Goal: Task Accomplishment & Management: Complete application form

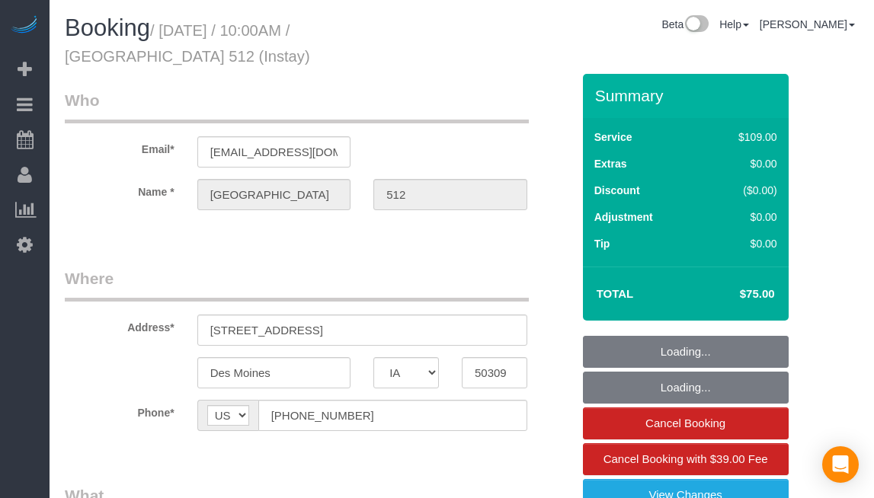
select select "IA"
drag, startPoint x: 479, startPoint y: 261, endPoint x: 459, endPoint y: 256, distance: 21.3
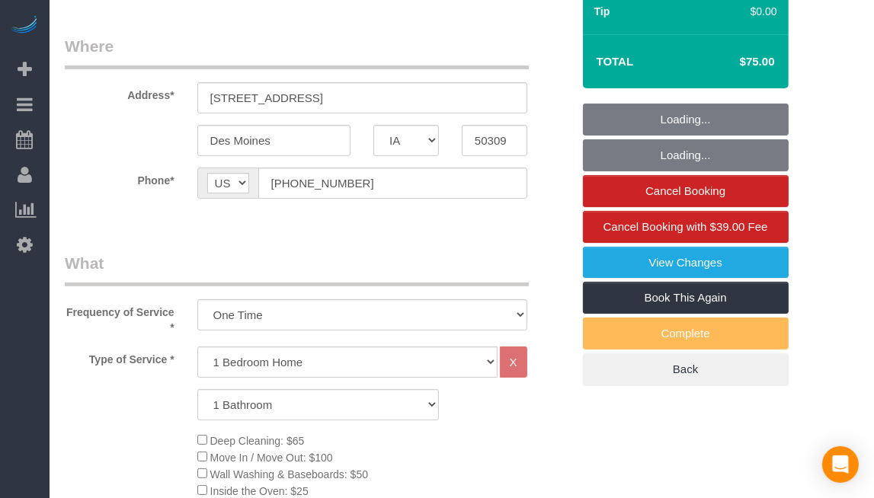
select select "object:762"
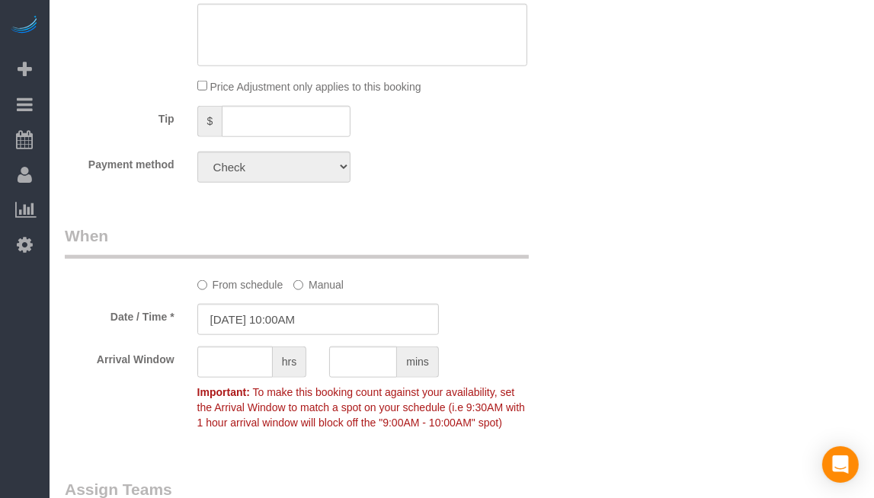
scroll to position [1448, 0]
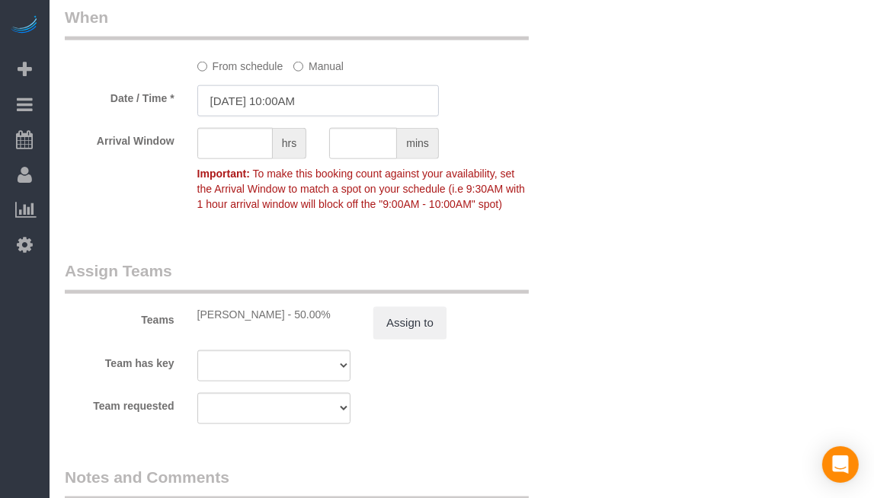
click at [247, 106] on input "[DATE] 10:00AM" at bounding box center [318, 100] width 242 height 31
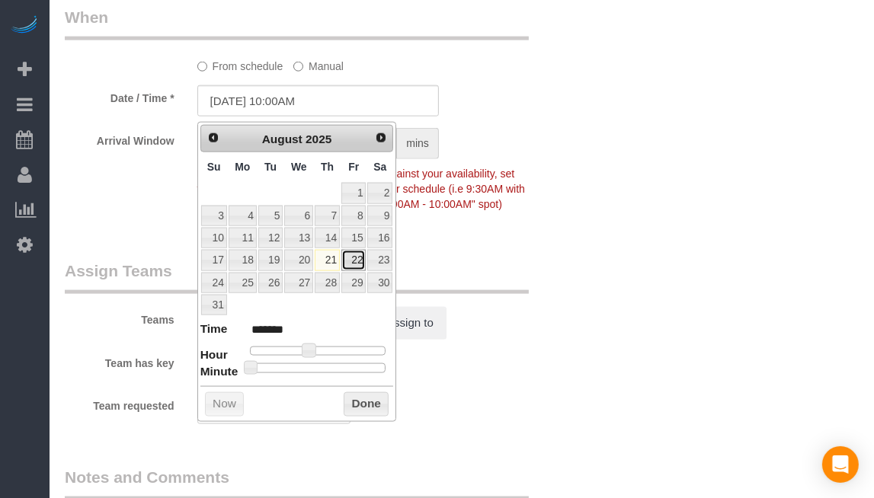
click at [352, 257] on link "22" at bounding box center [353, 260] width 24 height 21
type input "[DATE] 9:00AM"
type input "******"
click at [300, 345] on span at bounding box center [303, 351] width 14 height 14
click at [363, 400] on button "Done" at bounding box center [366, 405] width 45 height 24
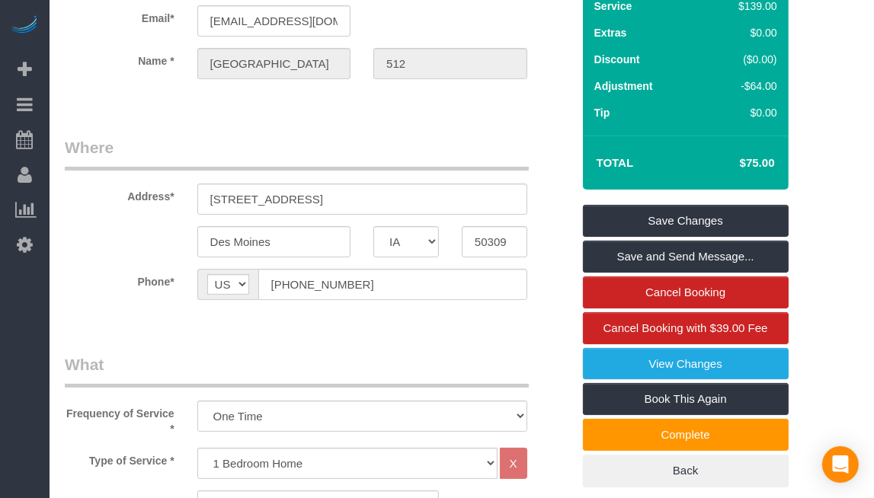
scroll to position [3, 0]
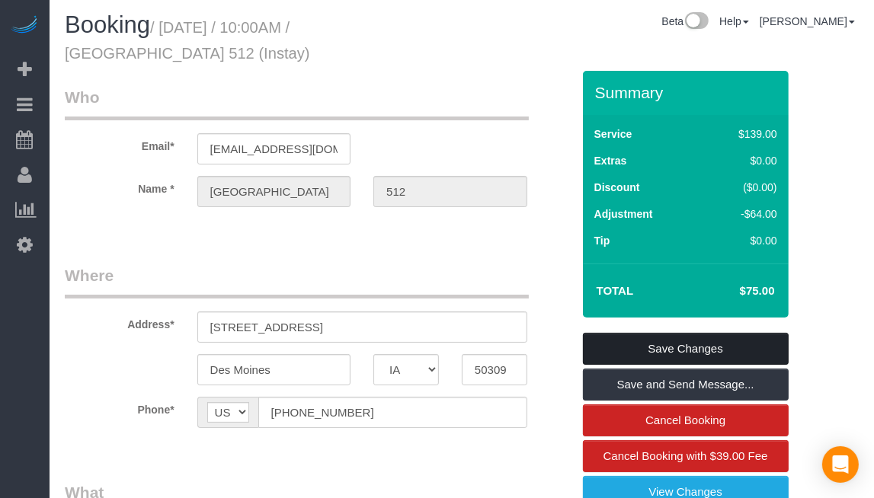
click at [692, 341] on link "Save Changes" at bounding box center [686, 349] width 206 height 32
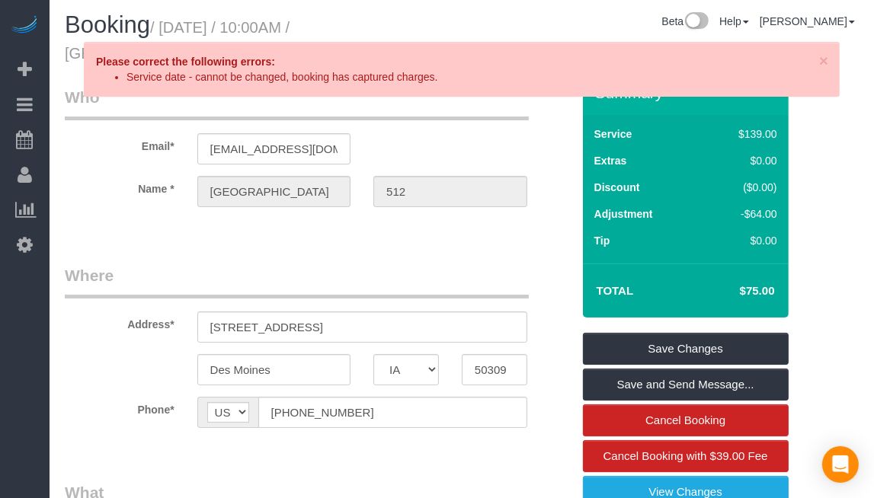
drag, startPoint x: 405, startPoint y: 267, endPoint x: 328, endPoint y: 274, distance: 76.5
drag, startPoint x: 328, startPoint y: 274, endPoint x: 297, endPoint y: 280, distance: 32.0
click at [300, 280] on legend "Where" at bounding box center [297, 281] width 464 height 34
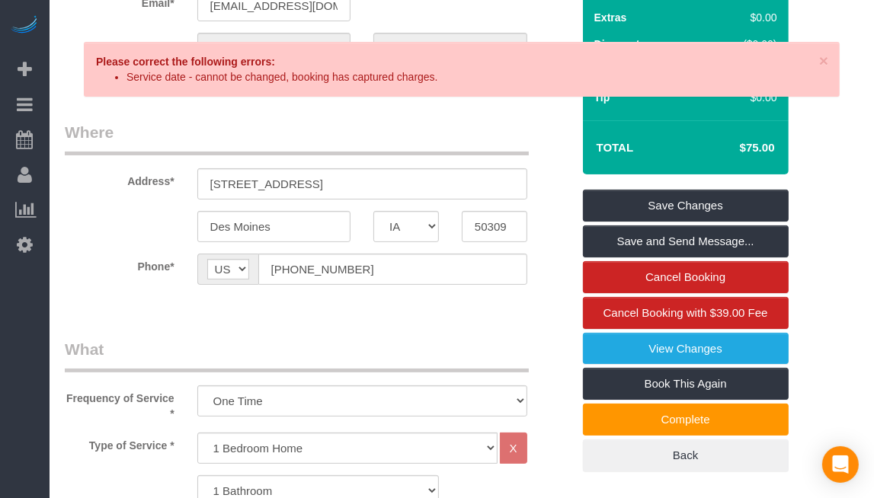
scroll to position [155, 0]
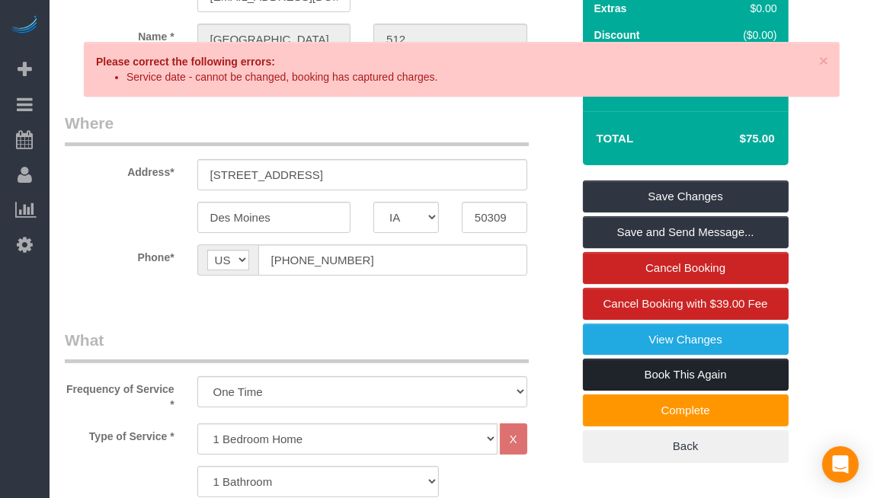
click at [718, 373] on link "Book This Again" at bounding box center [686, 375] width 206 height 32
select select "IA"
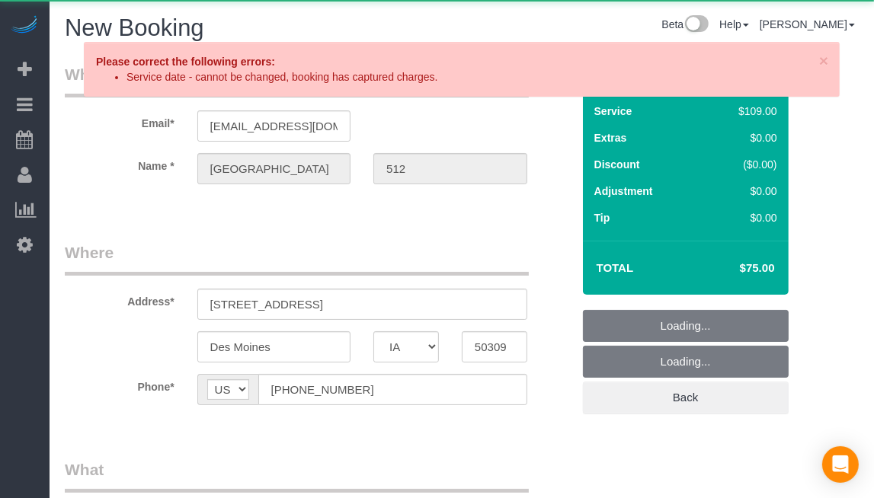
select select "string:fspay"
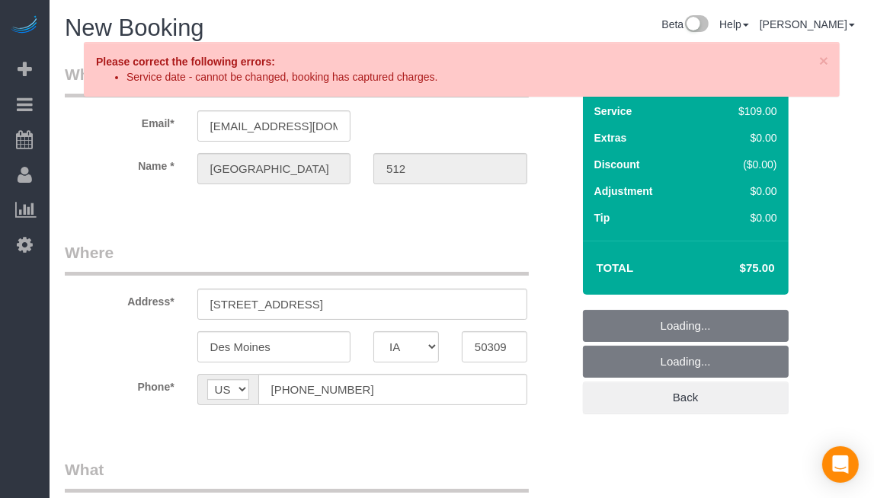
select select "object:1294"
drag, startPoint x: 442, startPoint y: 264, endPoint x: 394, endPoint y: 264, distance: 48.0
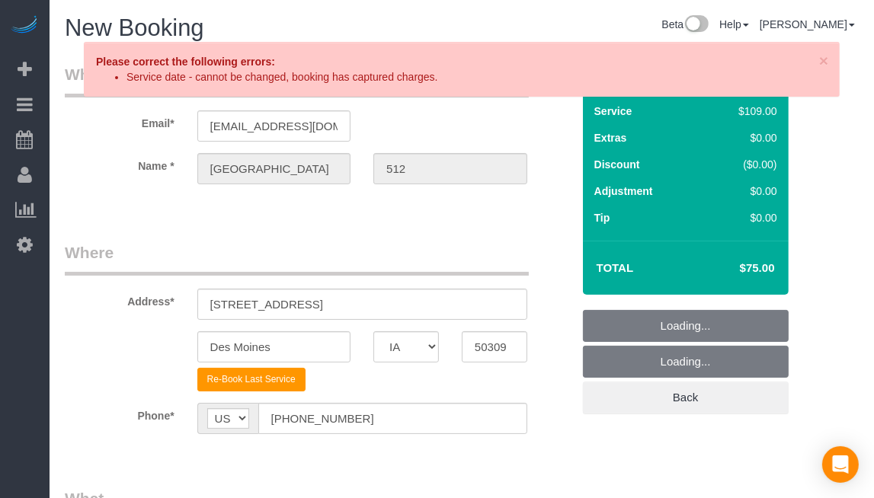
drag, startPoint x: 394, startPoint y: 264, endPoint x: 322, endPoint y: 258, distance: 72.6
drag, startPoint x: 321, startPoint y: 258, endPoint x: 298, endPoint y: 257, distance: 22.9
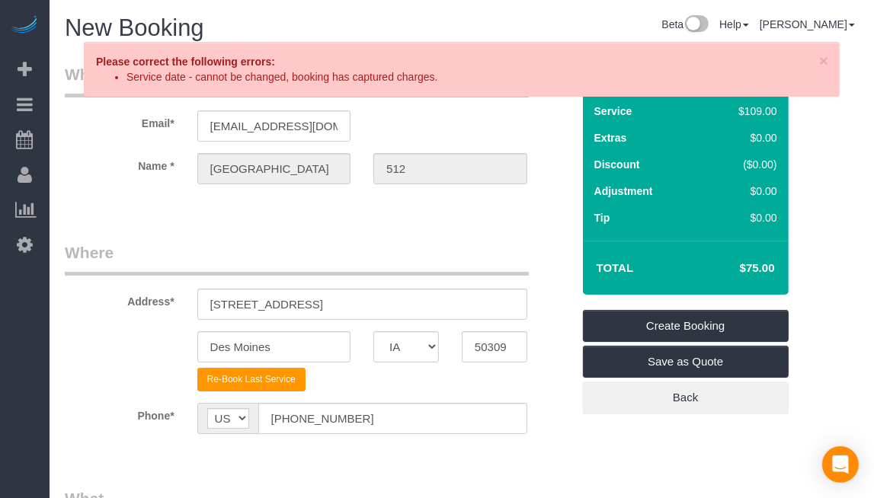
drag, startPoint x: 298, startPoint y: 257, endPoint x: 530, endPoint y: 291, distance: 235.0
click at [283, 254] on legend "Where" at bounding box center [297, 259] width 464 height 34
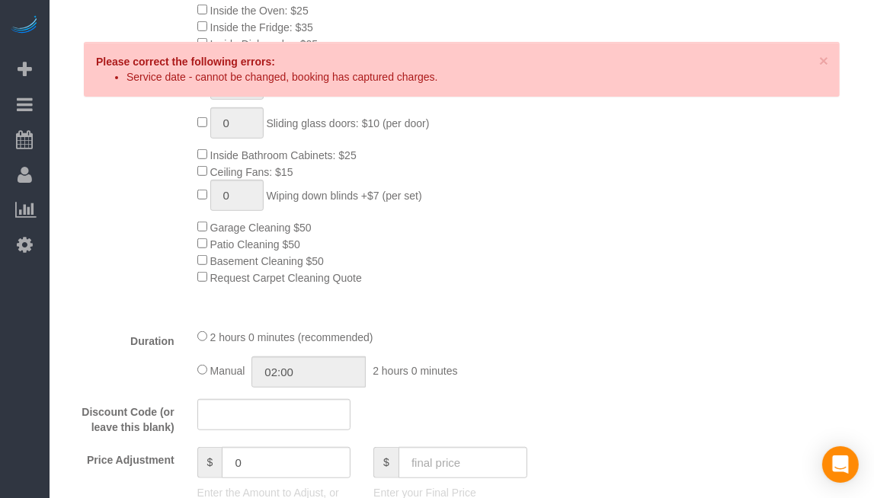
scroll to position [838, 0]
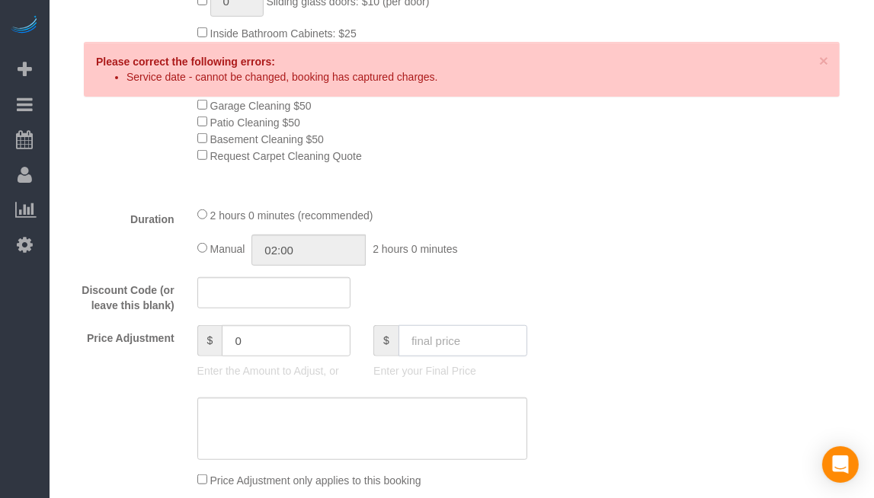
click at [475, 353] on input "text" at bounding box center [463, 340] width 129 height 31
type input "0"
click at [626, 290] on div "Who Email* [EMAIL_ADDRESS][DOMAIN_NAME] Name * [GEOGRAPHIC_DATA] 512 Where Addr…" at bounding box center [462, 409] width 794 height 2399
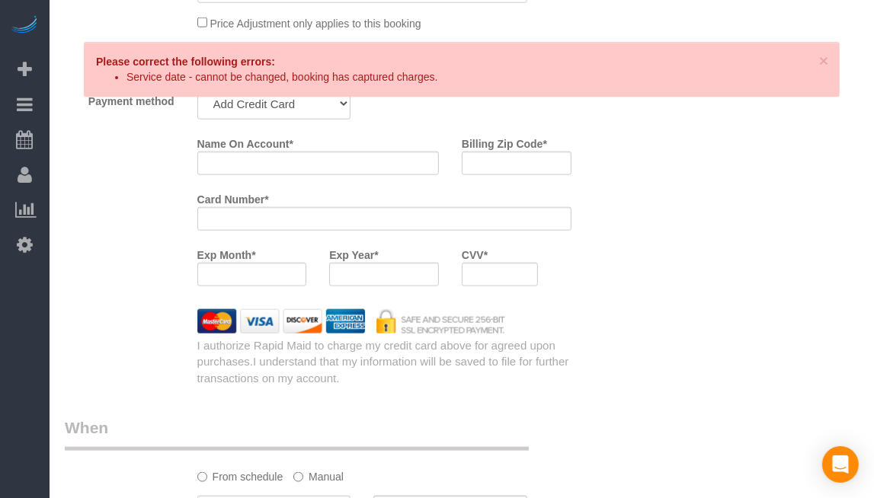
type input "-139"
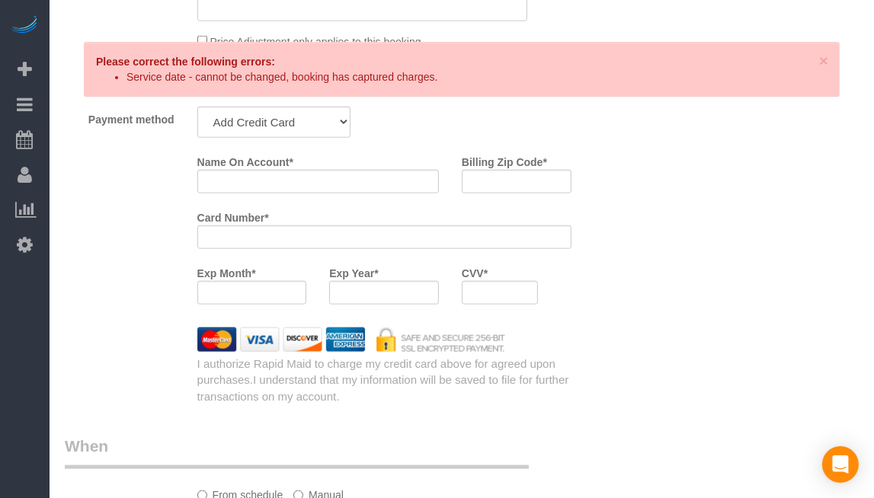
scroll to position [1219, 0]
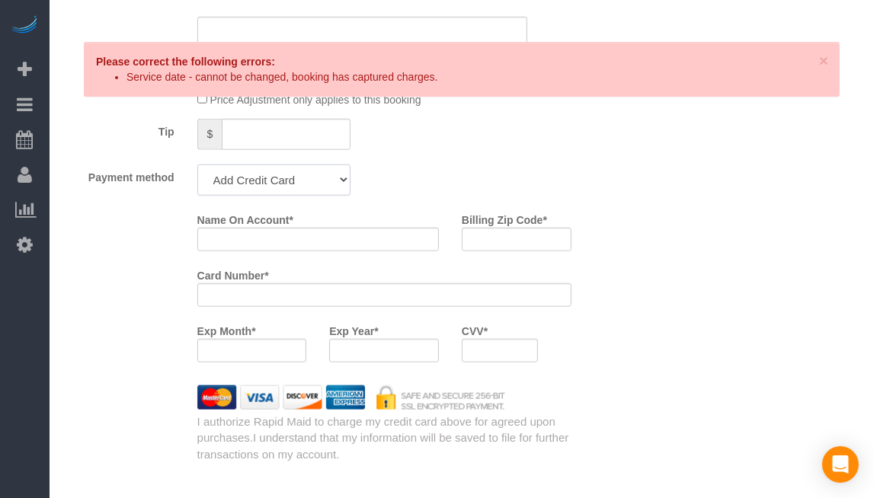
click at [320, 196] on select "Add Credit Card Cash Check Paypal" at bounding box center [274, 180] width 154 height 31
select select "string:check"
click at [197, 170] on select "Add Credit Card Cash Check Paypal" at bounding box center [274, 180] width 154 height 31
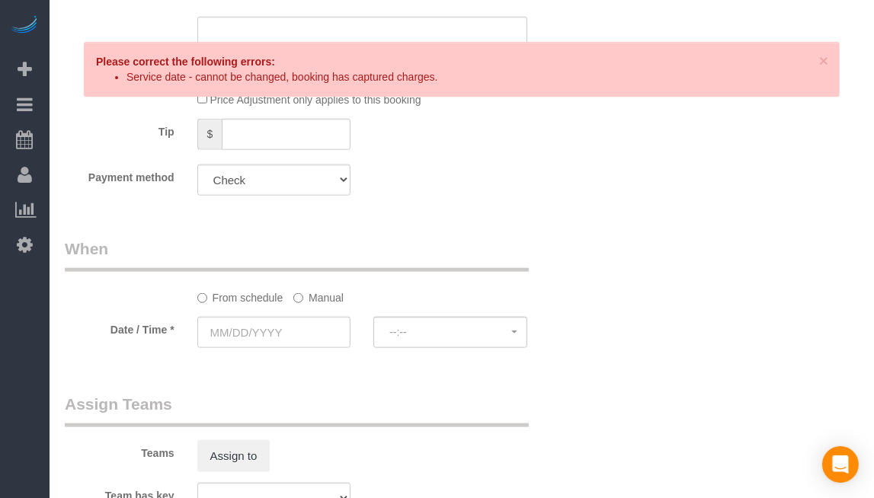
drag, startPoint x: 462, startPoint y: 209, endPoint x: 285, endPoint y: 311, distance: 204.2
click at [255, 348] on input "text" at bounding box center [274, 332] width 154 height 31
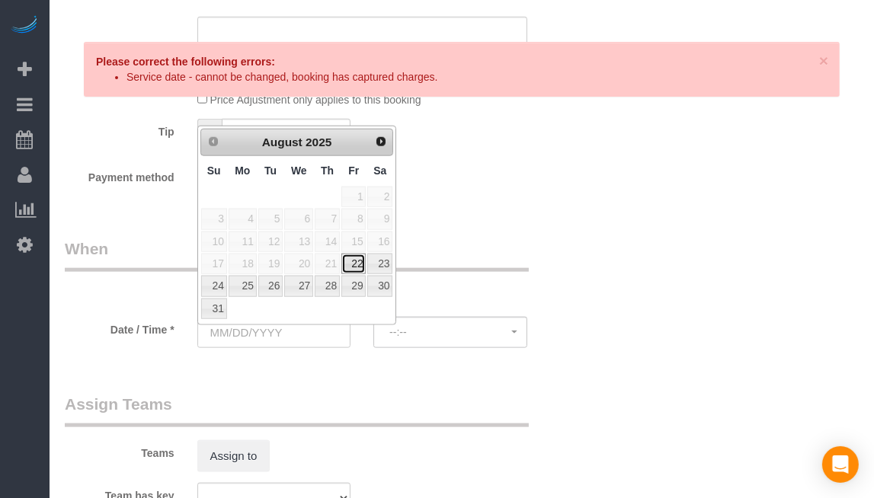
click at [357, 255] on link "22" at bounding box center [353, 264] width 24 height 21
type input "[DATE]"
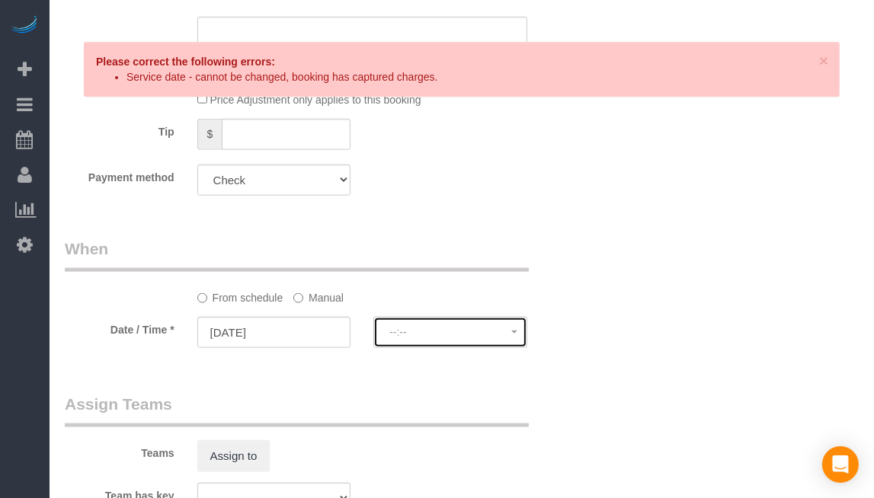
click at [426, 338] on span "--:--" at bounding box center [450, 332] width 122 height 12
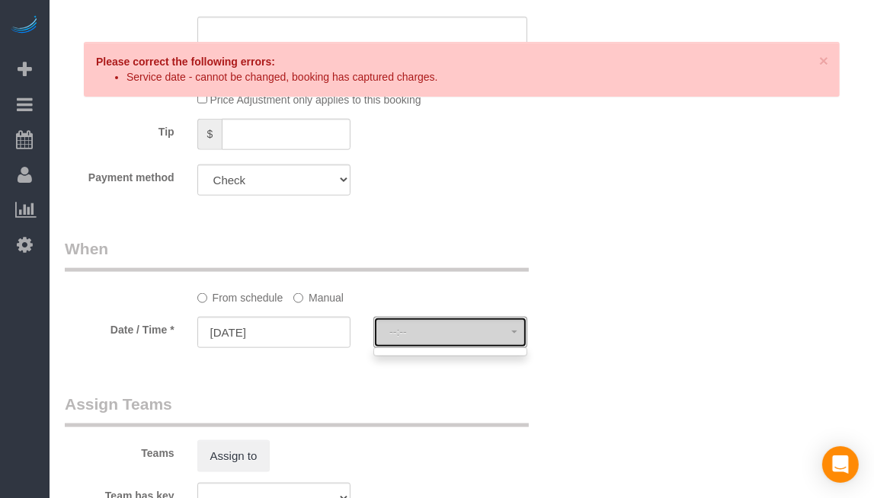
select select "spot14"
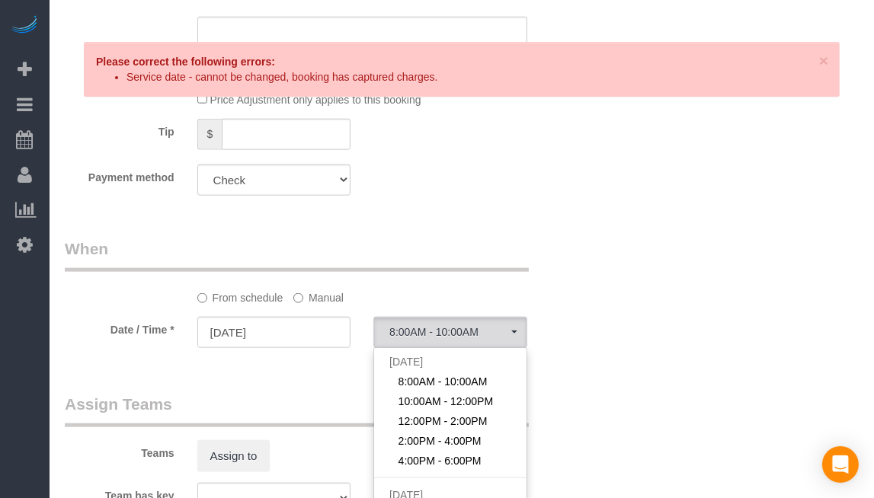
click at [312, 317] on sui-booking-spot "From schedule Manual Date / Time * [DATE] 8:00AM - 10:00AM [DATE] 8:00AM - 10:0…" at bounding box center [318, 295] width 507 height 114
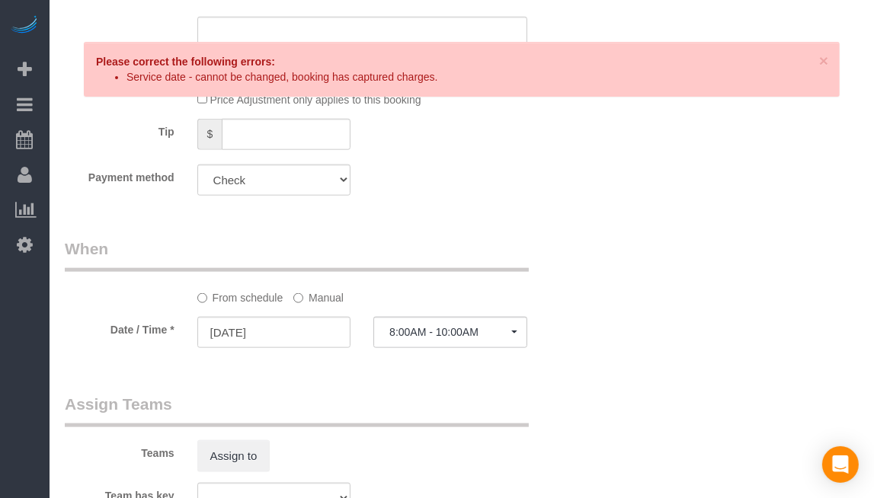
click at [314, 306] on label "Manual" at bounding box center [318, 295] width 50 height 21
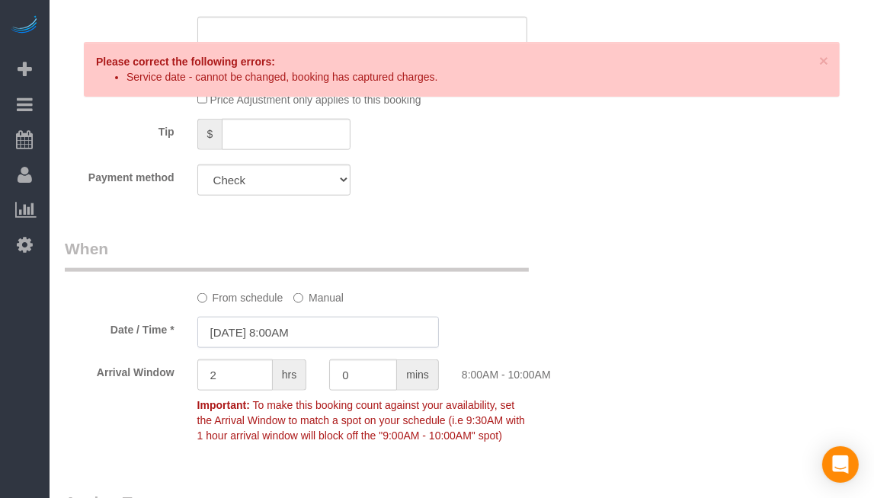
click at [284, 336] on input "[DATE] 8:00AM" at bounding box center [318, 332] width 242 height 31
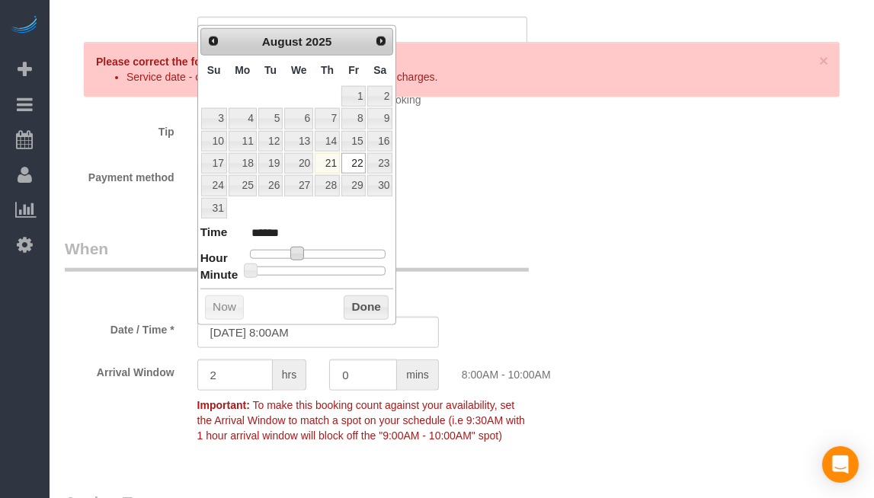
type input "[DATE] 9:00AM"
type input "******"
drag, startPoint x: 299, startPoint y: 250, endPoint x: 308, endPoint y: 254, distance: 9.9
click at [308, 254] on span at bounding box center [303, 254] width 14 height 14
drag, startPoint x: 359, startPoint y: 302, endPoint x: 492, endPoint y: 317, distance: 134.2
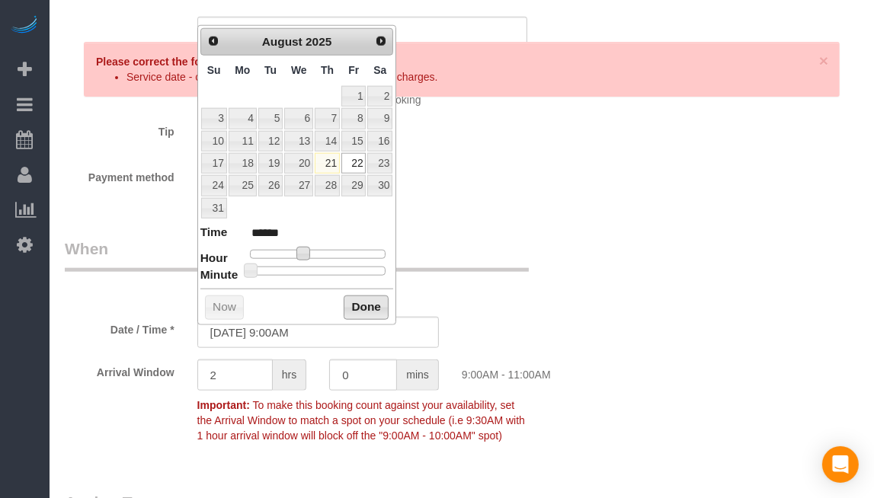
click at [363, 303] on button "Done" at bounding box center [366, 308] width 45 height 24
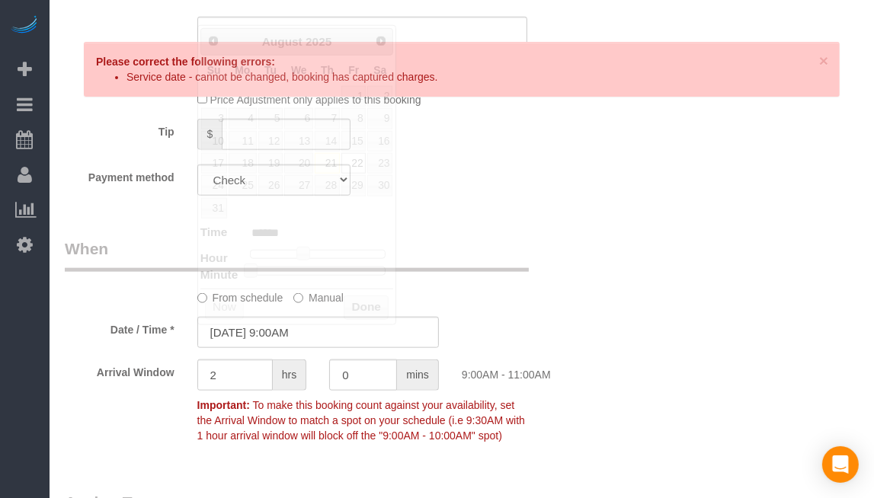
drag, startPoint x: 492, startPoint y: 317, endPoint x: 503, endPoint y: 319, distance: 10.8
click at [494, 318] on sui-booking-spot "From schedule Manual Date / Time * [DATE] 9:00AM Arrival Window 2 hrs 0 mins 9:…" at bounding box center [318, 344] width 507 height 213
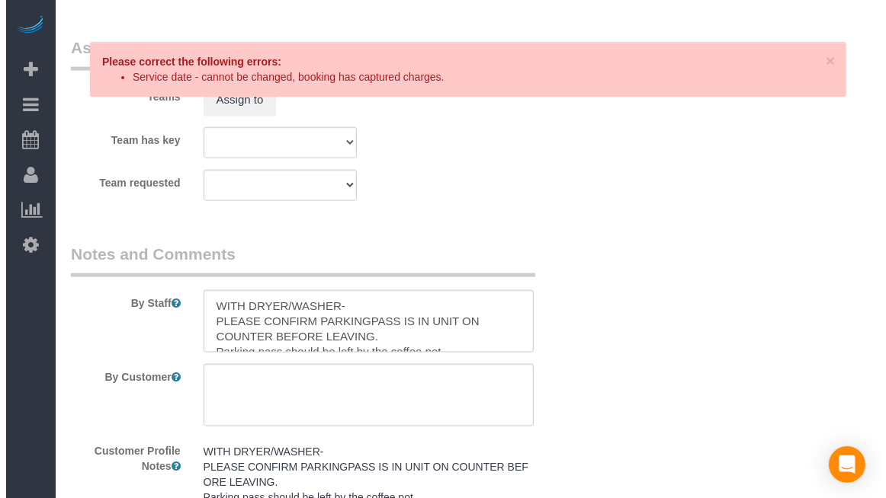
scroll to position [1545, 0]
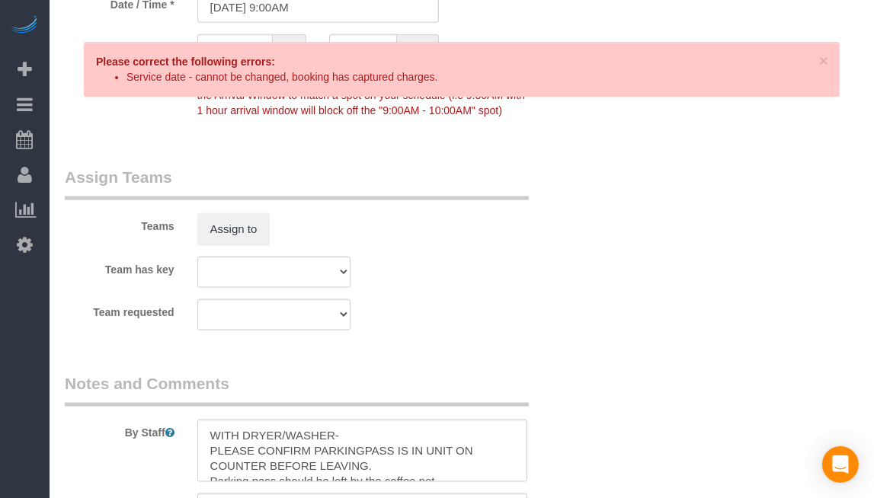
drag, startPoint x: 626, startPoint y: 367, endPoint x: 338, endPoint y: 299, distance: 296.0
click at [460, 342] on fieldset "Assign Teams Teams Assign to Team has key Alexsa [GEOGRAPHIC_DATA] Audrianna [P…" at bounding box center [318, 254] width 507 height 176
click at [254, 242] on button "Assign to" at bounding box center [233, 229] width 73 height 32
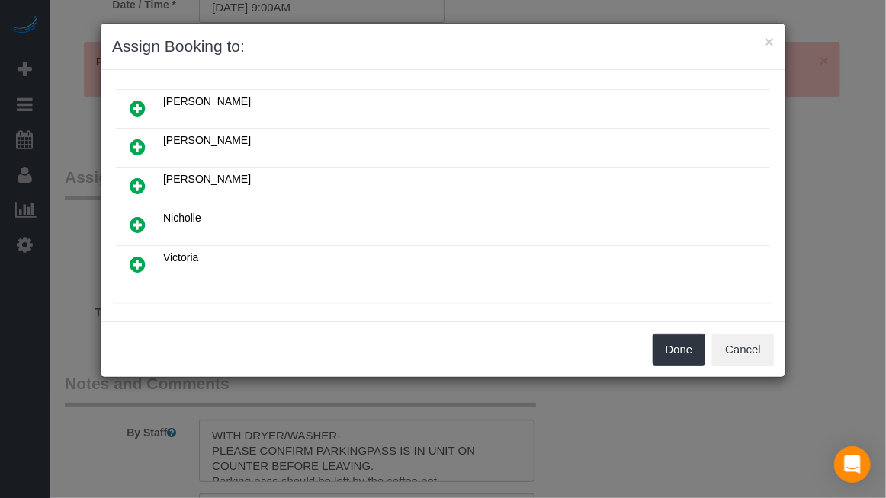
scroll to position [110, 0]
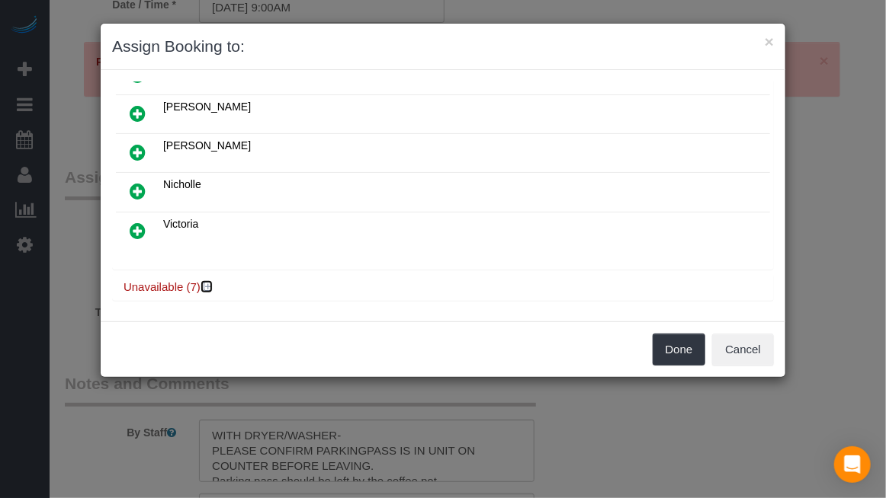
click at [209, 281] on icon at bounding box center [207, 286] width 9 height 11
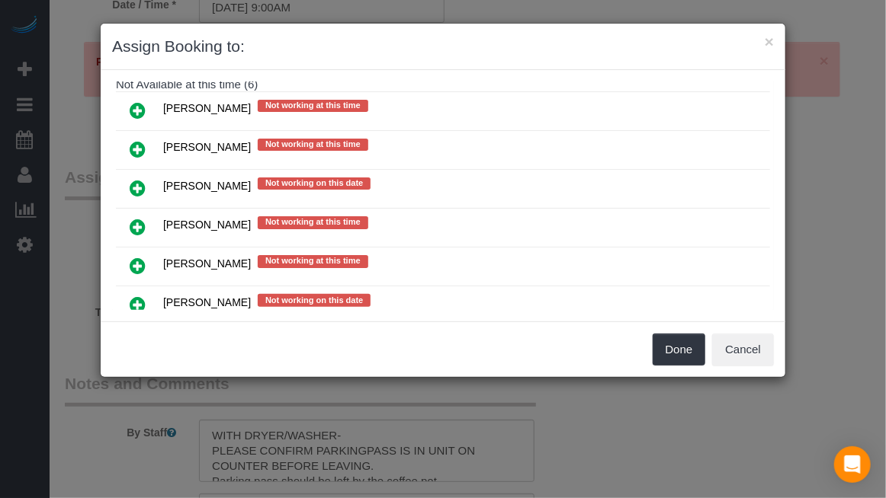
scroll to position [338, 0]
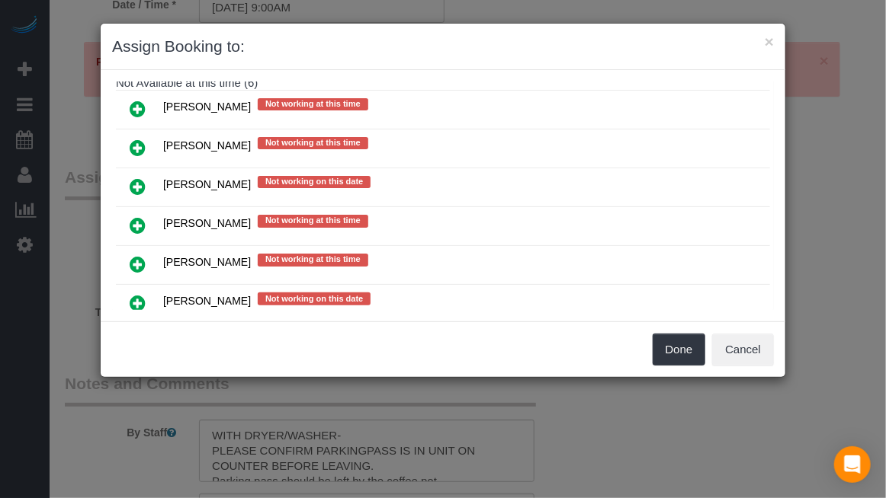
click at [141, 180] on icon at bounding box center [138, 187] width 16 height 18
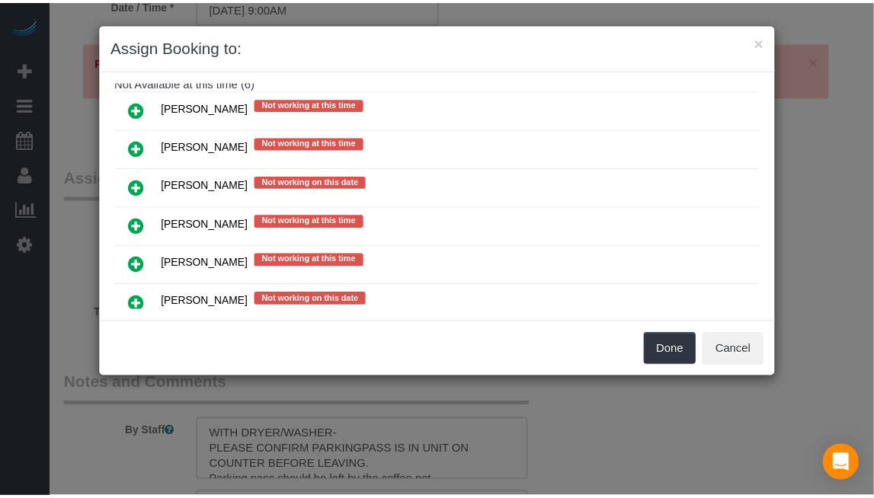
scroll to position [373, 0]
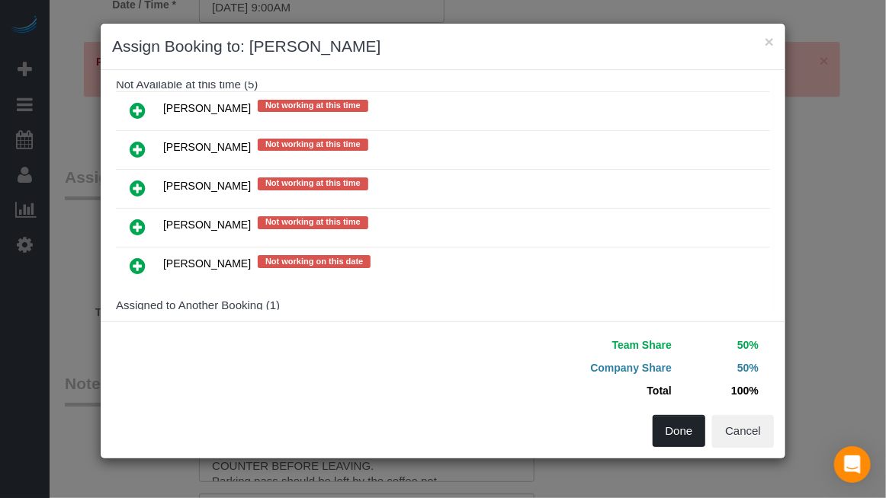
click at [687, 432] on button "Done" at bounding box center [678, 431] width 53 height 32
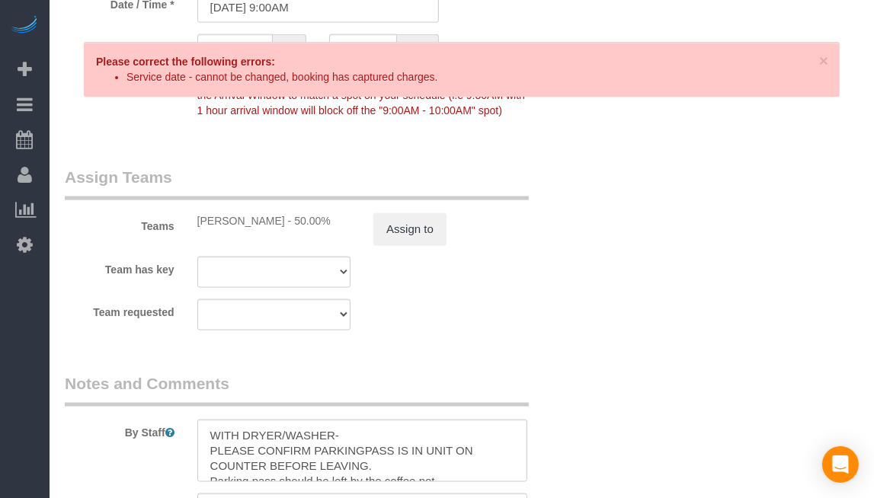
drag, startPoint x: 660, startPoint y: 353, endPoint x: 599, endPoint y: 383, distance: 68.2
drag, startPoint x: 599, startPoint y: 383, endPoint x: 581, endPoint y: 387, distance: 18.7
drag, startPoint x: 581, startPoint y: 387, endPoint x: 563, endPoint y: 389, distance: 17.7
drag, startPoint x: 563, startPoint y: 389, endPoint x: 552, endPoint y: 387, distance: 11.7
drag, startPoint x: 552, startPoint y: 387, endPoint x: 467, endPoint y: 371, distance: 86.1
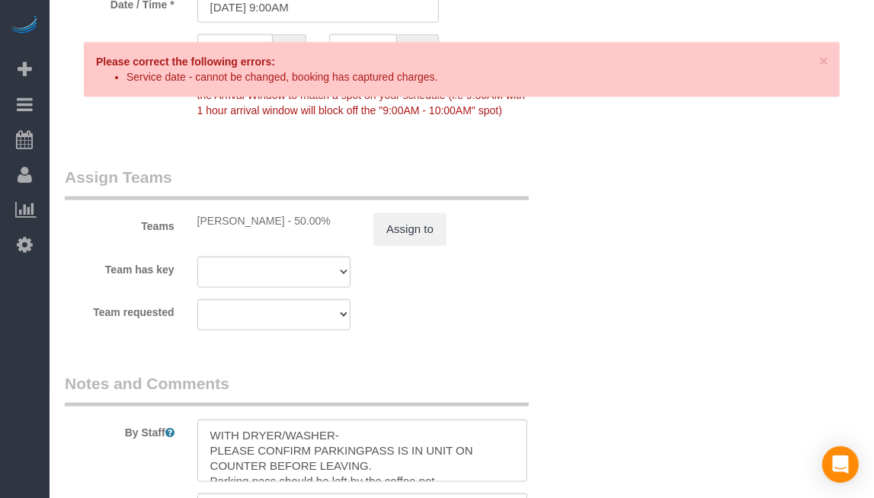
drag, startPoint x: 456, startPoint y: 372, endPoint x: 441, endPoint y: 374, distance: 14.7
drag, startPoint x: 441, startPoint y: 374, endPoint x: 433, endPoint y: 375, distance: 8.4
drag, startPoint x: 433, startPoint y: 375, endPoint x: 490, endPoint y: 370, distance: 57.4
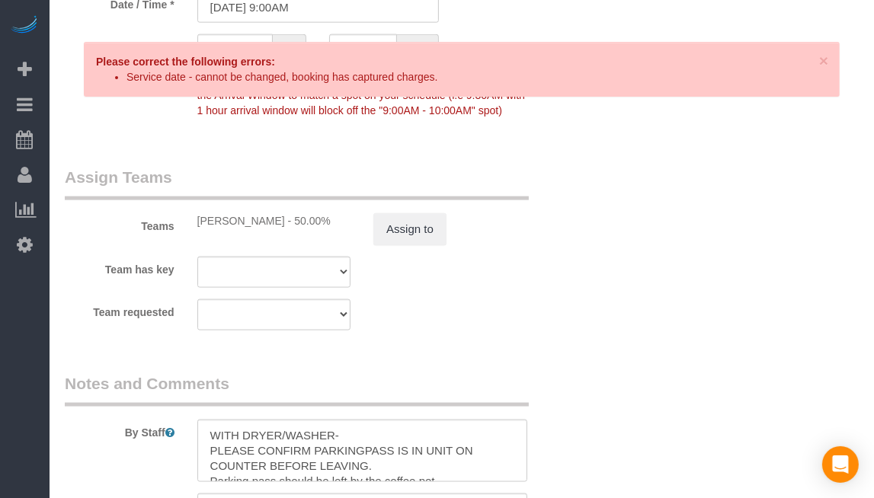
drag, startPoint x: 692, startPoint y: 357, endPoint x: 814, endPoint y: 353, distance: 122.0
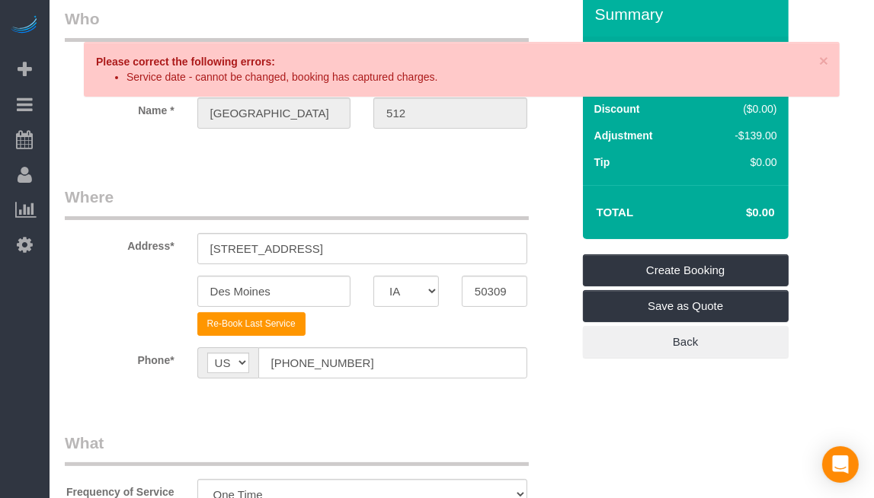
scroll to position [0, 0]
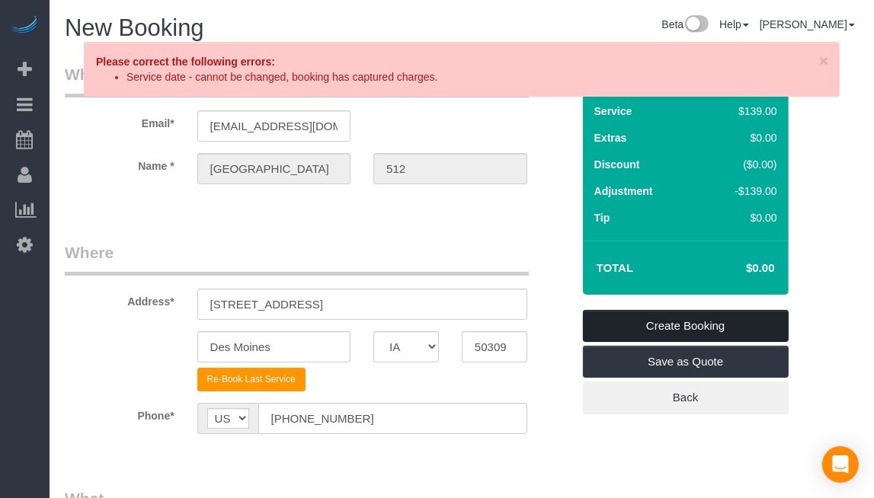
click at [711, 324] on link "Create Booking" at bounding box center [686, 326] width 206 height 32
